Goal: Book appointment/travel/reservation

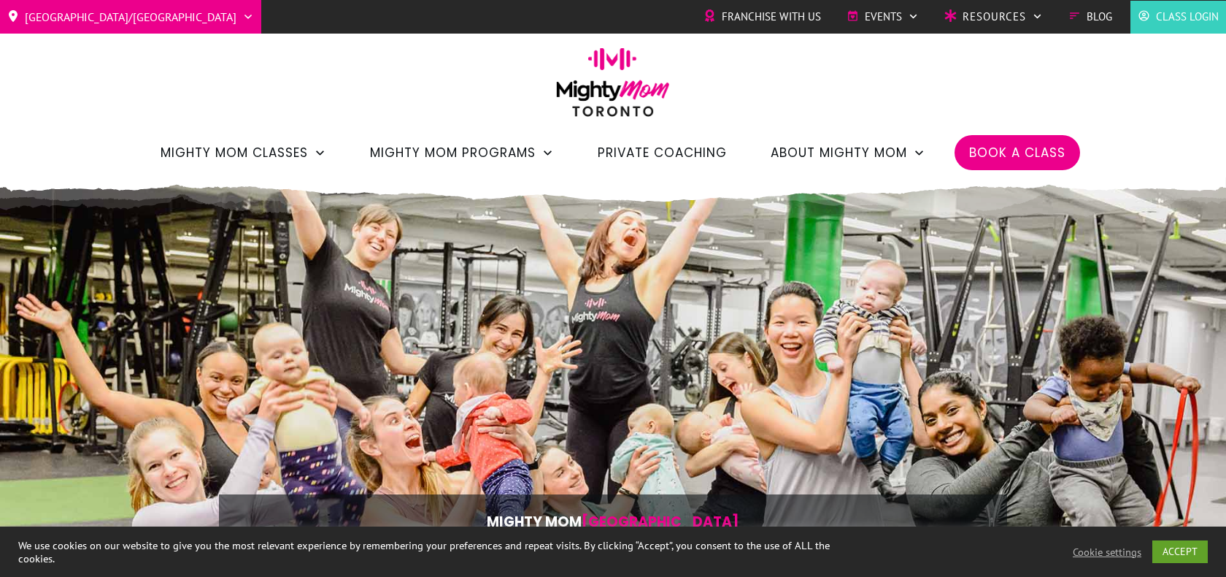
click at [1007, 156] on span "Book a Class" at bounding box center [1017, 152] width 96 height 25
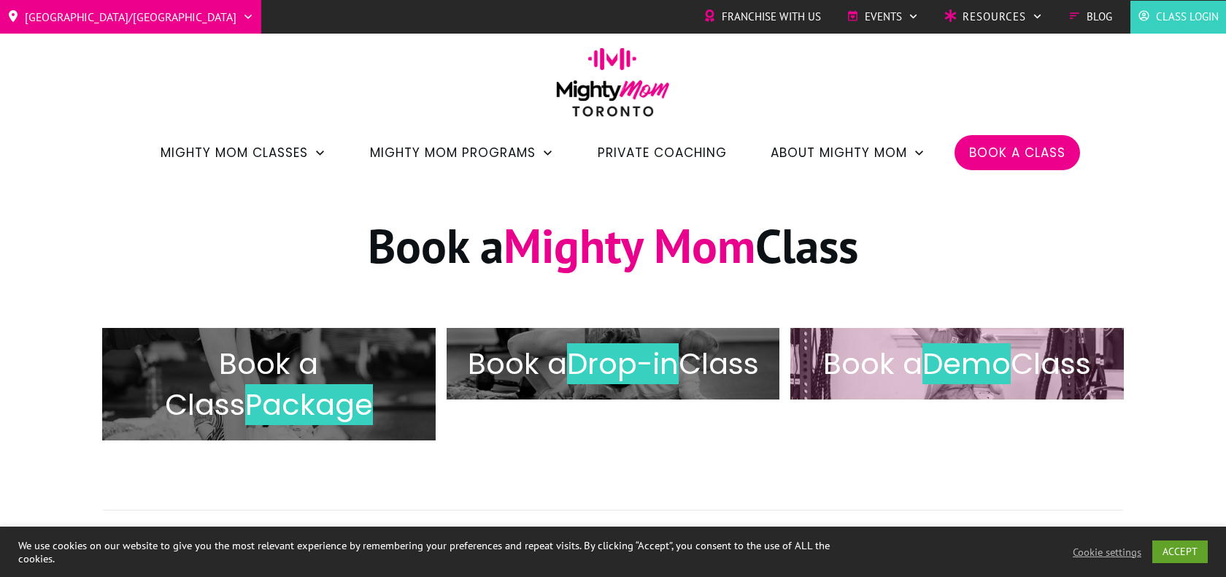
click at [969, 366] on span "Demo" at bounding box center [967, 363] width 88 height 41
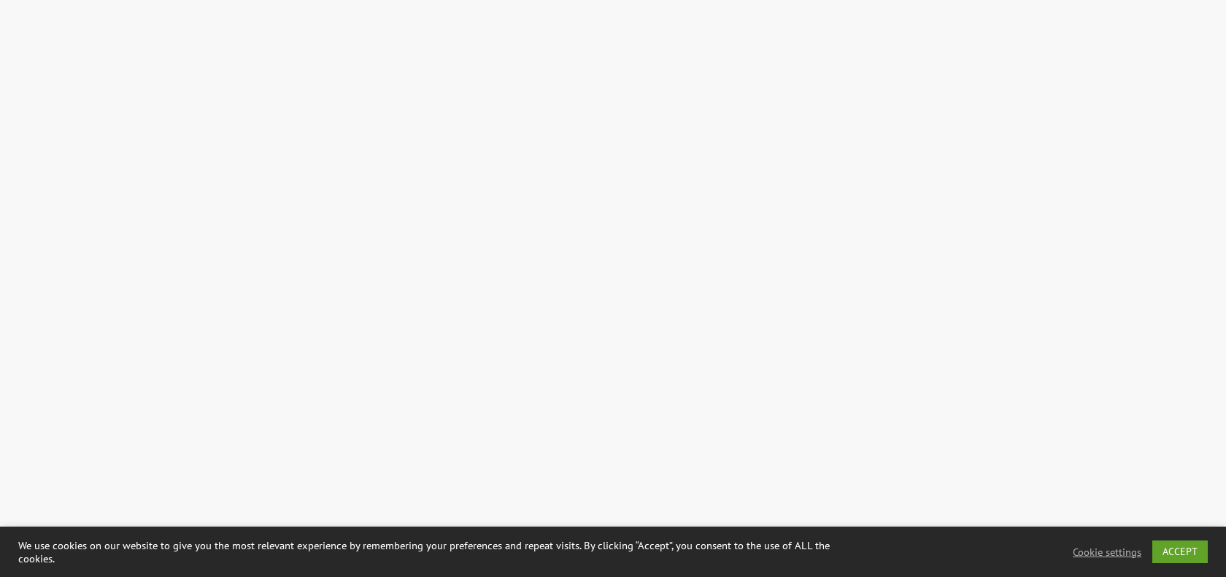
scroll to position [1860, 0]
